Goal: Transaction & Acquisition: Purchase product/service

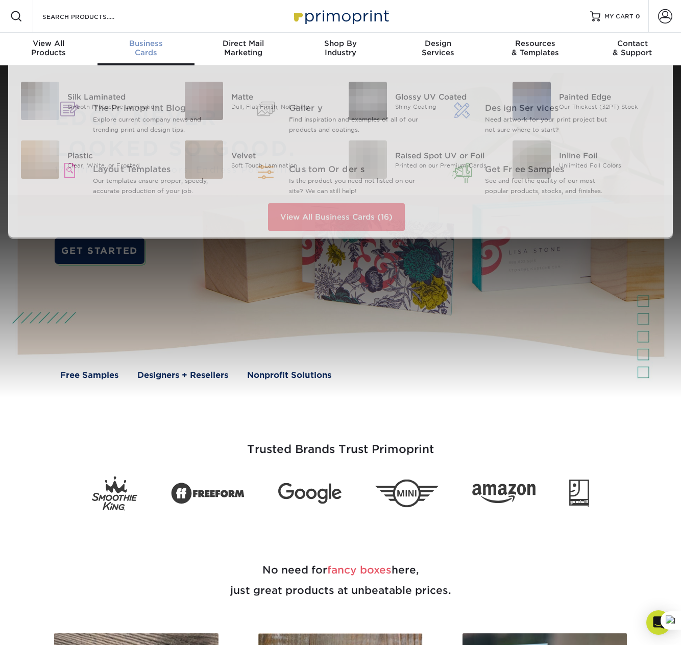
click at [147, 42] on span "Business" at bounding box center [147, 43] width 98 height 9
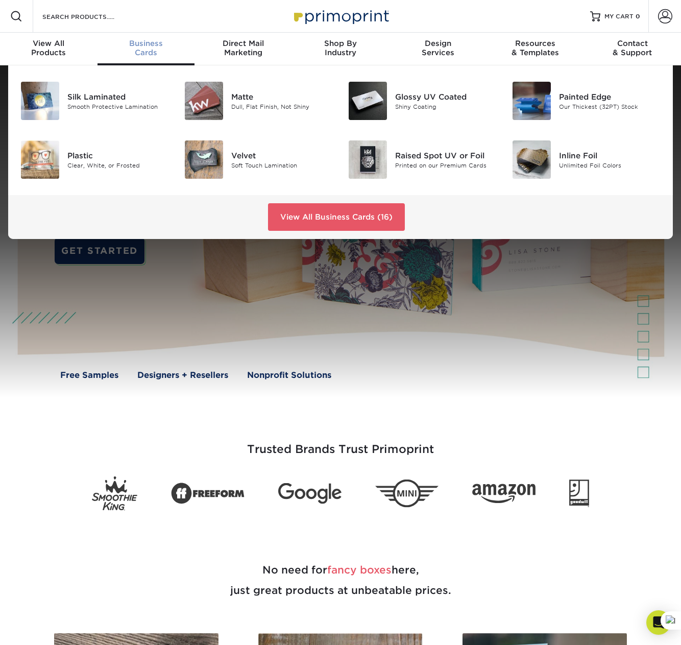
click at [142, 50] on div "Business Cards" at bounding box center [147, 48] width 98 height 18
click at [300, 213] on link "View All Business Cards (16)" at bounding box center [336, 217] width 137 height 28
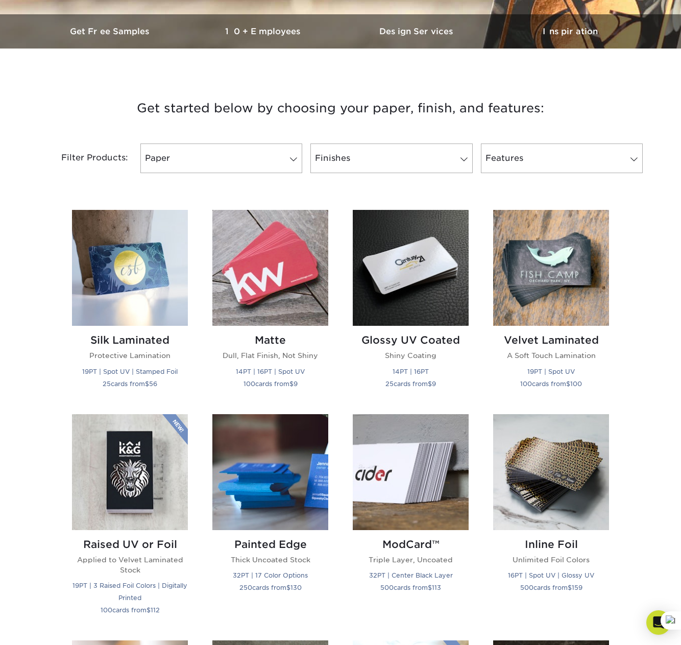
scroll to position [357, 0]
